Goal: Task Accomplishment & Management: Use online tool/utility

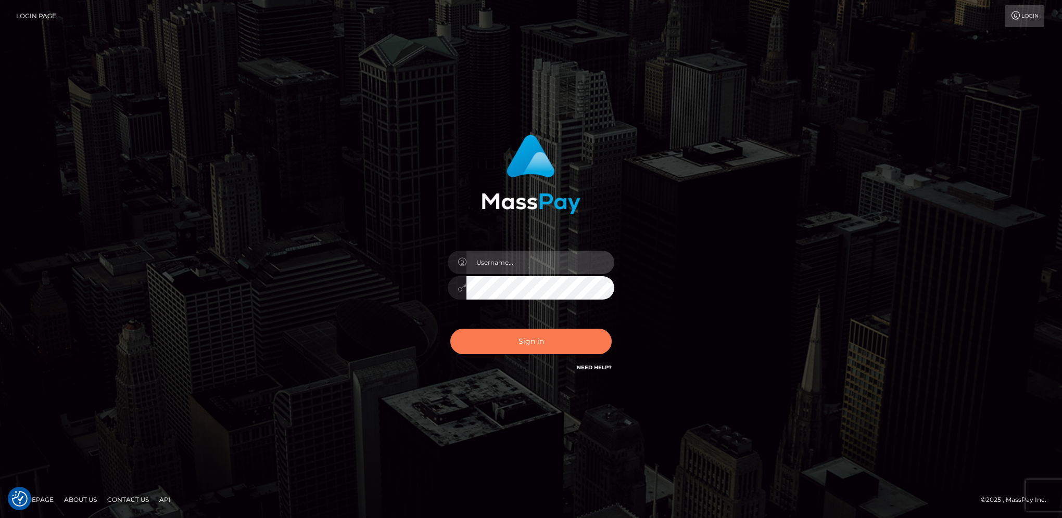
type input "hengland"
drag, startPoint x: 576, startPoint y: 333, endPoint x: 685, endPoint y: 329, distance: 109.4
click at [576, 333] on button "Sign in" at bounding box center [530, 342] width 161 height 26
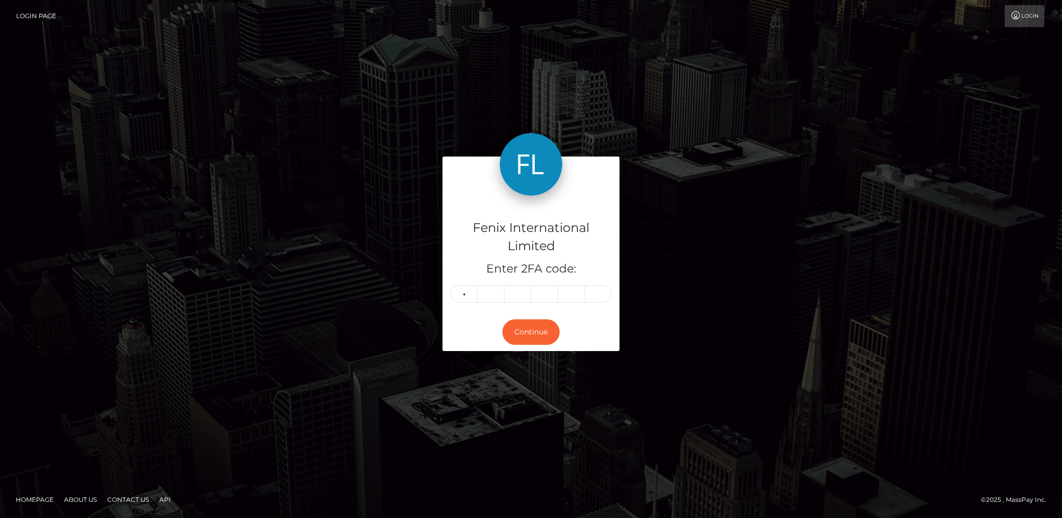
type input "7"
type input "2"
type input "3"
type input "9"
type input "1"
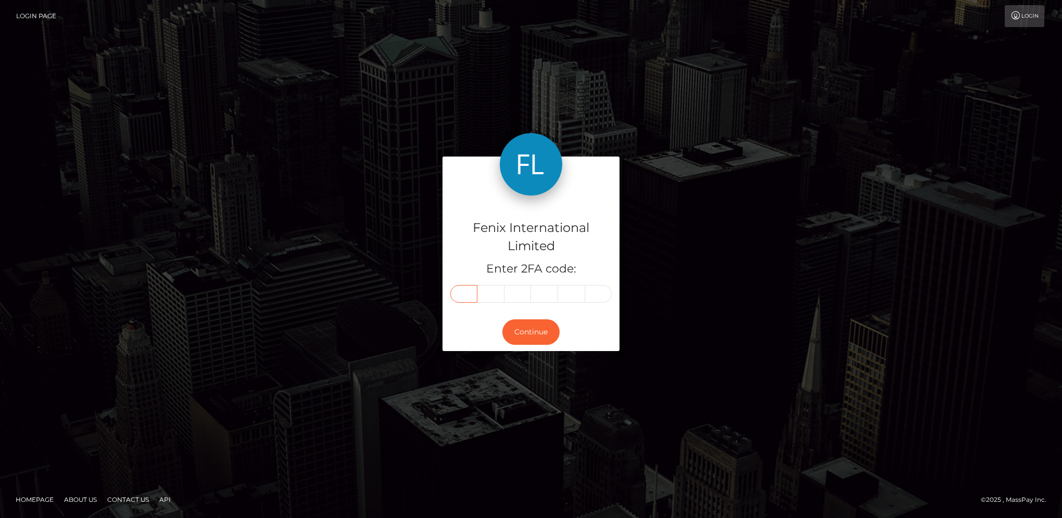
type input "7"
type input "0"
type input "2"
type input "3"
type input "9"
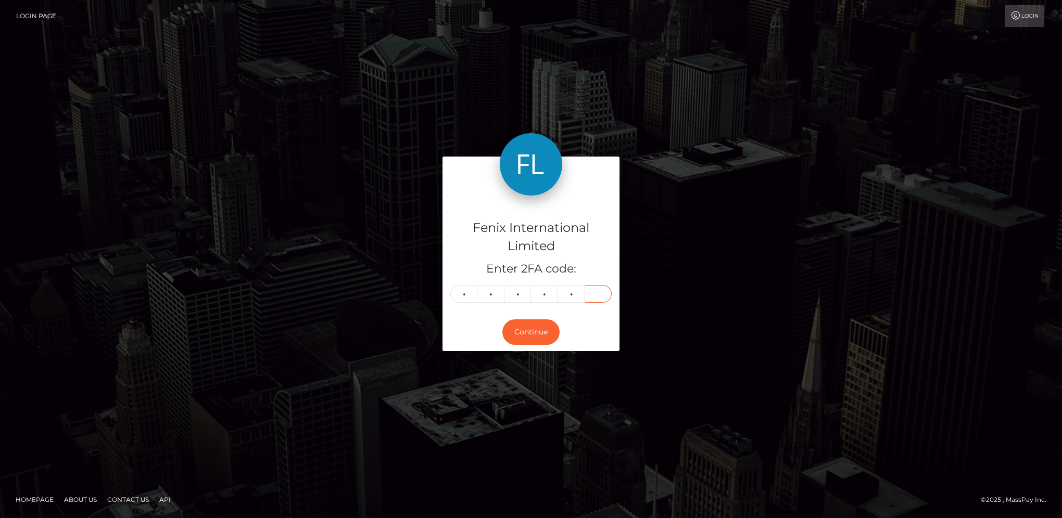
type input "1"
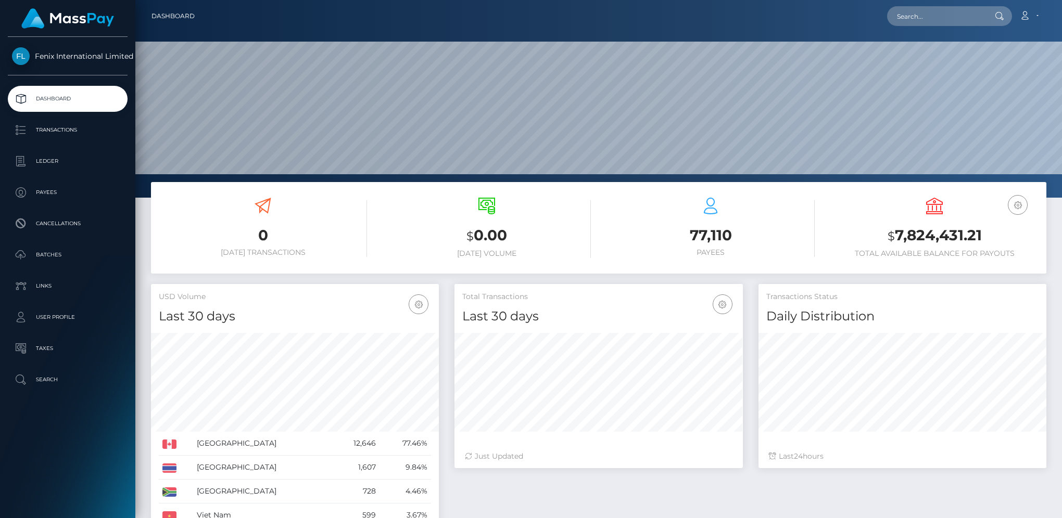
scroll to position [184, 287]
click at [49, 246] on link "Batches" at bounding box center [68, 255] width 120 height 26
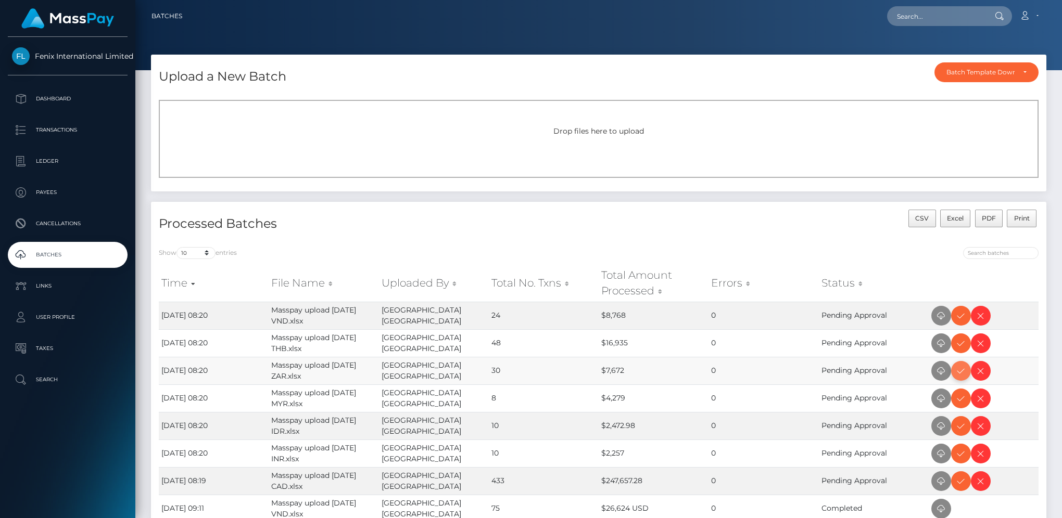
click at [952, 372] on span at bounding box center [961, 371] width 20 height 20
drag, startPoint x: 962, startPoint y: 317, endPoint x: 972, endPoint y: 313, distance: 11.0
click at [962, 317] on icon at bounding box center [961, 316] width 12 height 13
drag, startPoint x: 959, startPoint y: 342, endPoint x: 1027, endPoint y: 322, distance: 71.1
click at [959, 342] on icon at bounding box center [961, 343] width 12 height 13
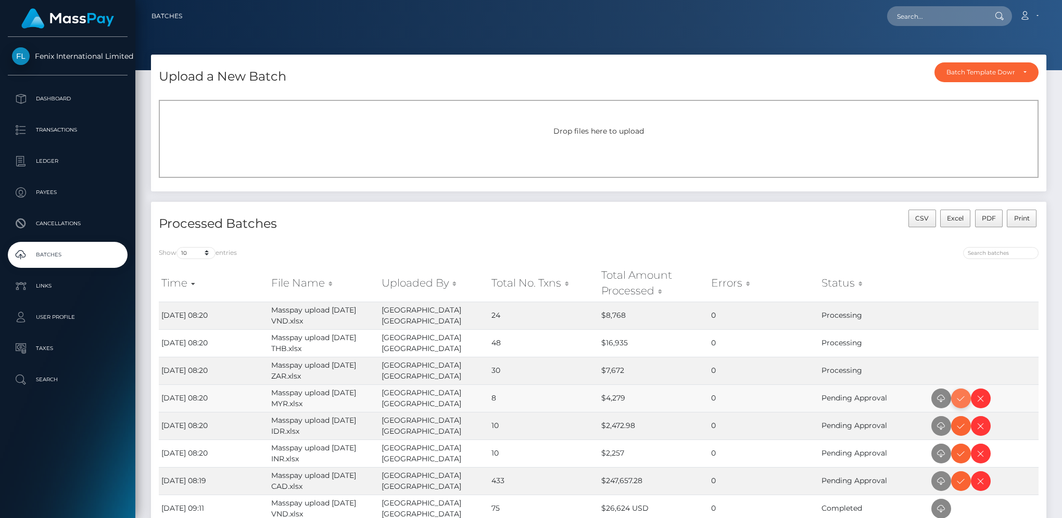
click at [963, 396] on icon at bounding box center [961, 398] width 12 height 13
drag, startPoint x: 955, startPoint y: 449, endPoint x: 1042, endPoint y: 410, distance: 96.0
click at [955, 449] on icon at bounding box center [961, 454] width 12 height 13
click at [961, 428] on icon at bounding box center [961, 426] width 12 height 13
drag, startPoint x: 962, startPoint y: 483, endPoint x: 911, endPoint y: 443, distance: 64.1
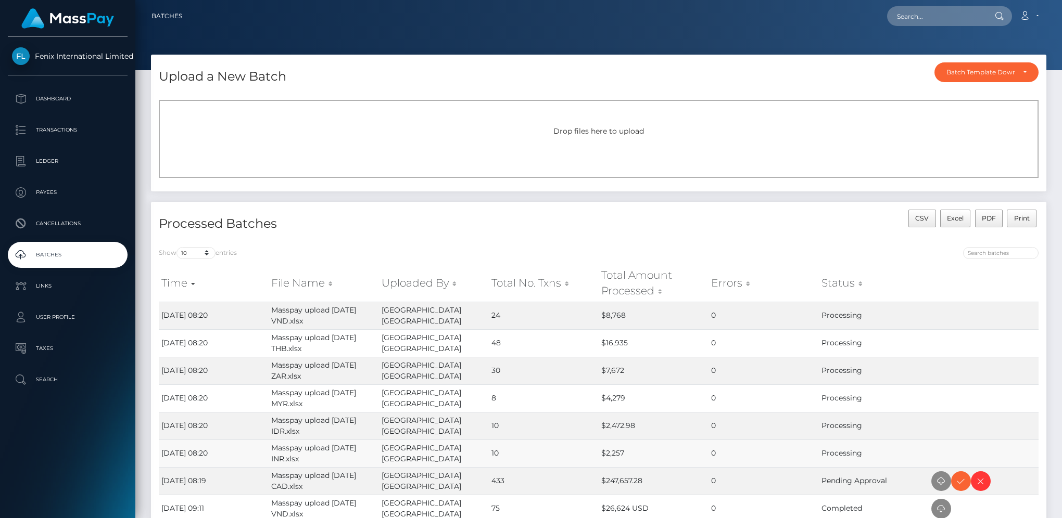
click at [962, 483] on icon at bounding box center [961, 481] width 12 height 13
